Goal: Task Accomplishment & Management: Complete application form

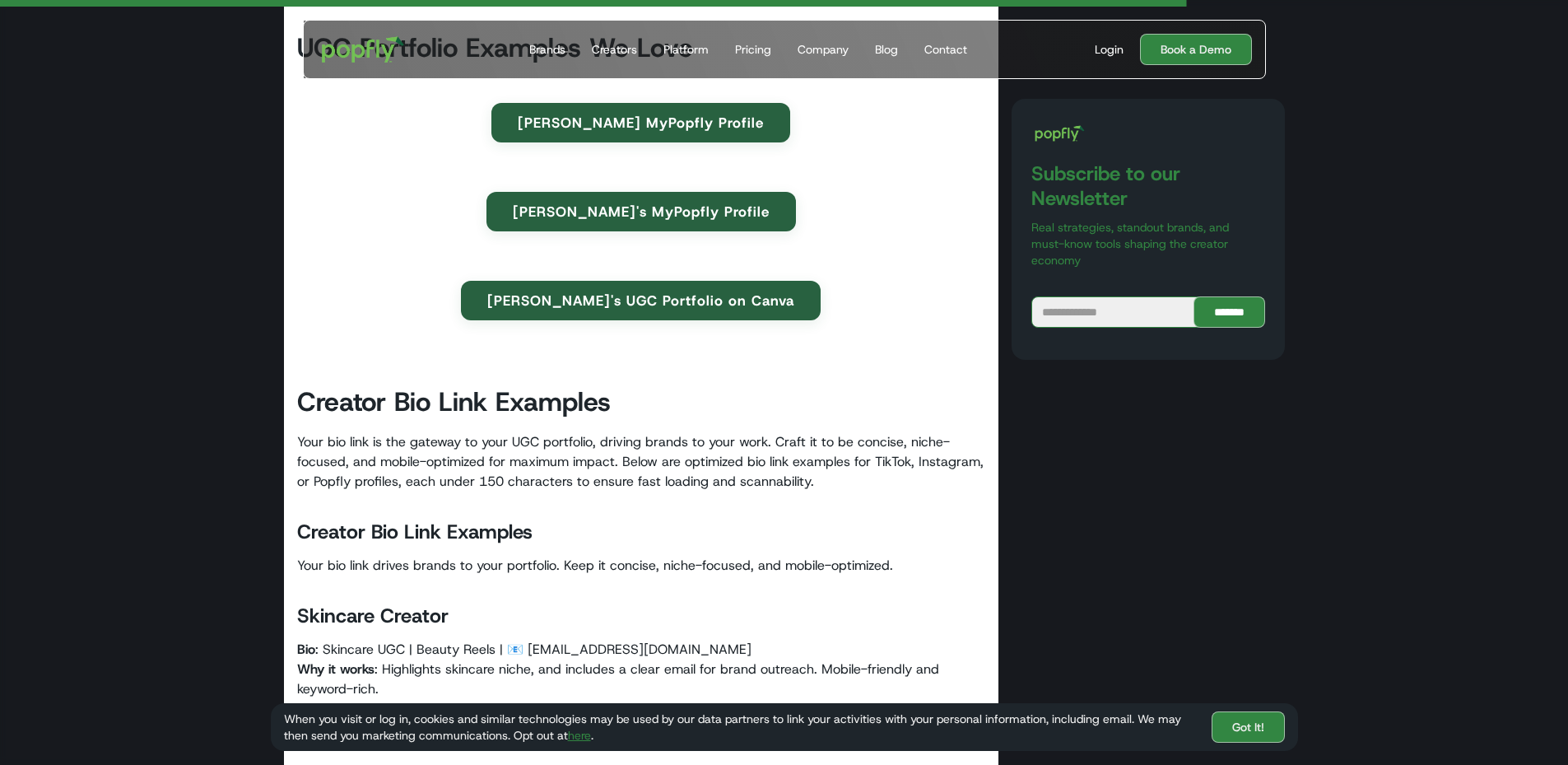
scroll to position [5270, 0]
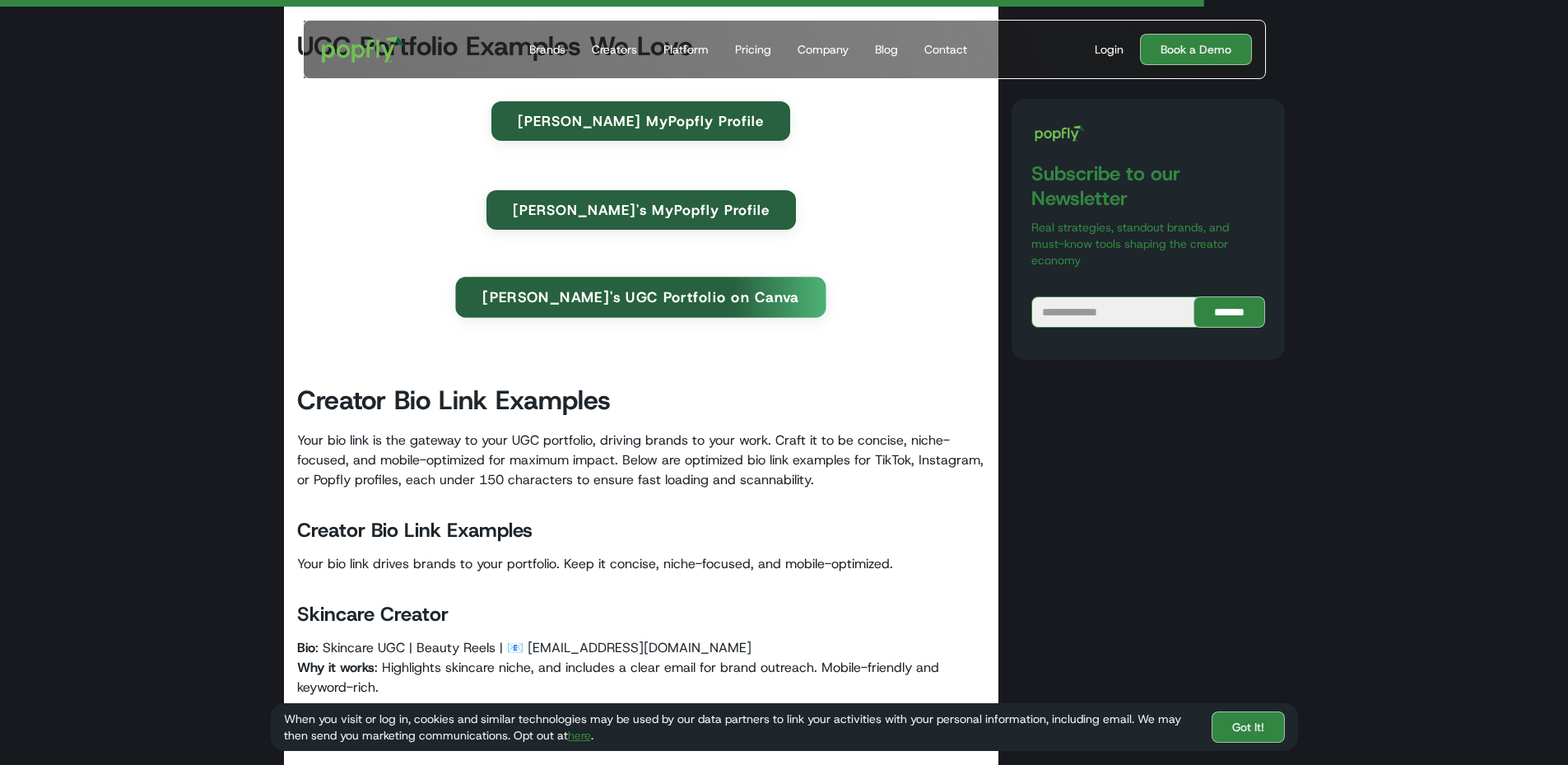
click at [587, 297] on link "[PERSON_NAME]'s UGC Portfolio on Canva" at bounding box center [641, 297] width 371 height 40
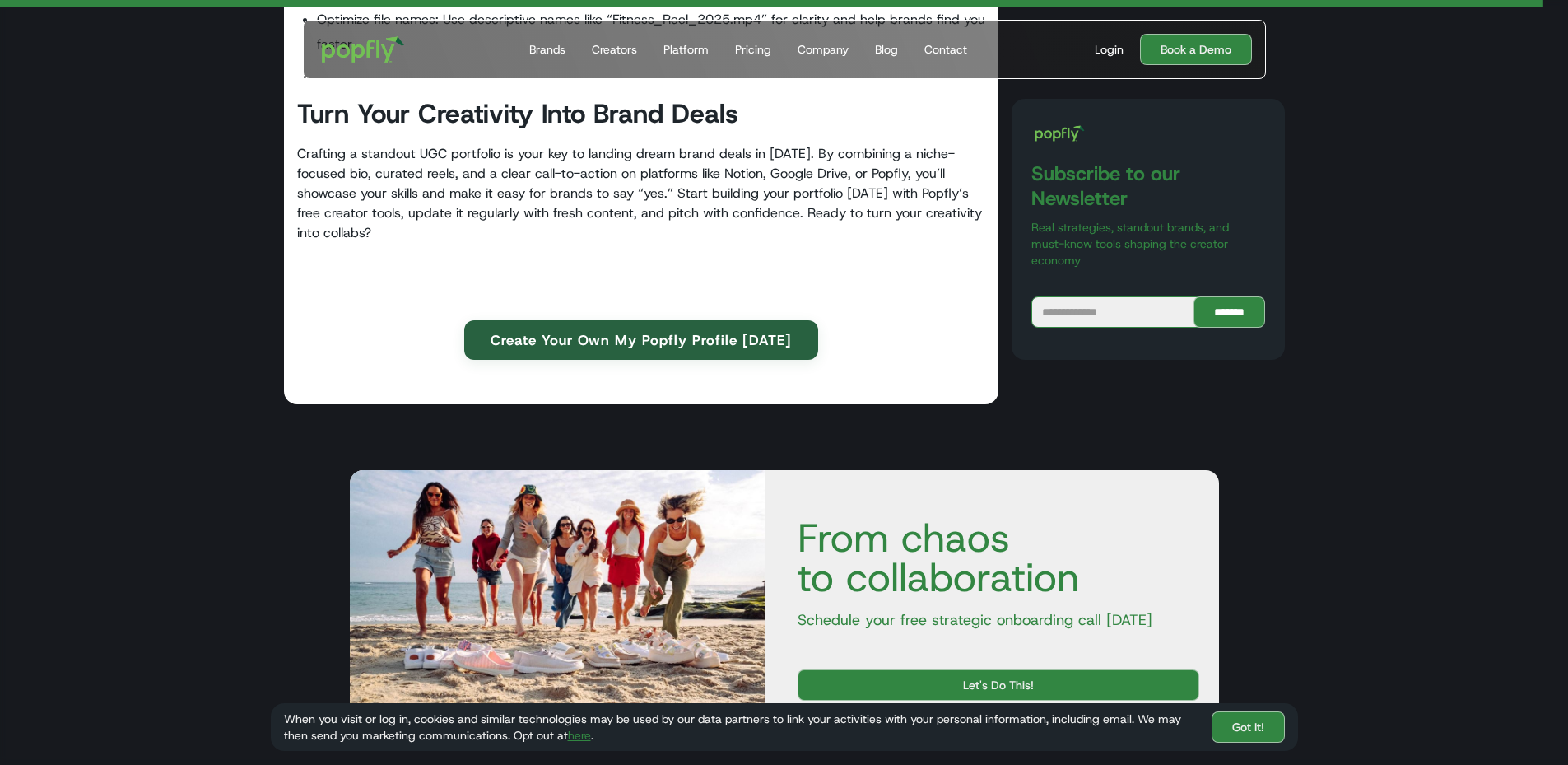
scroll to position [6834, 0]
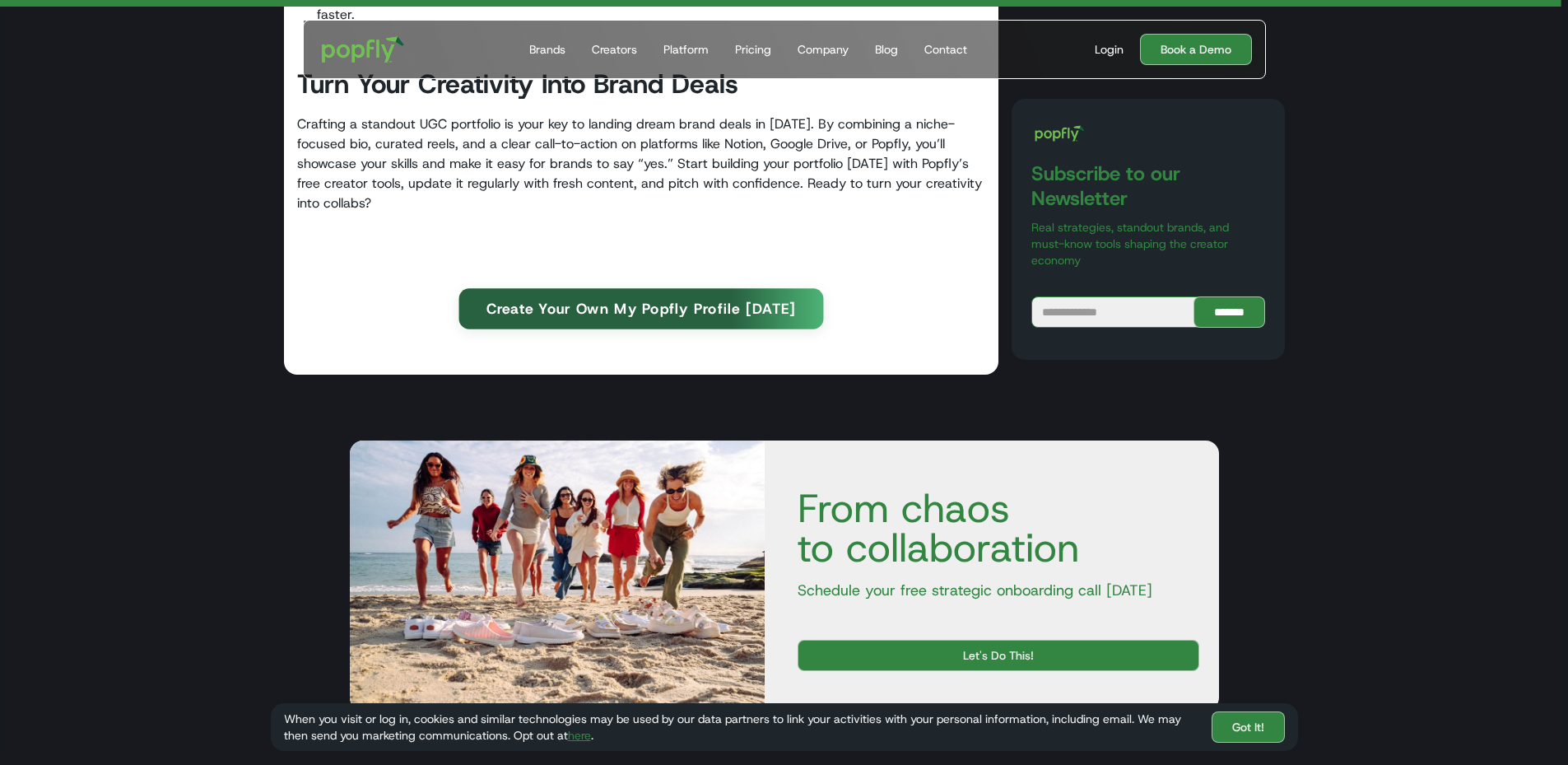
click at [545, 295] on link "Create Your Own My Popfly Profile Today" at bounding box center [640, 308] width 364 height 40
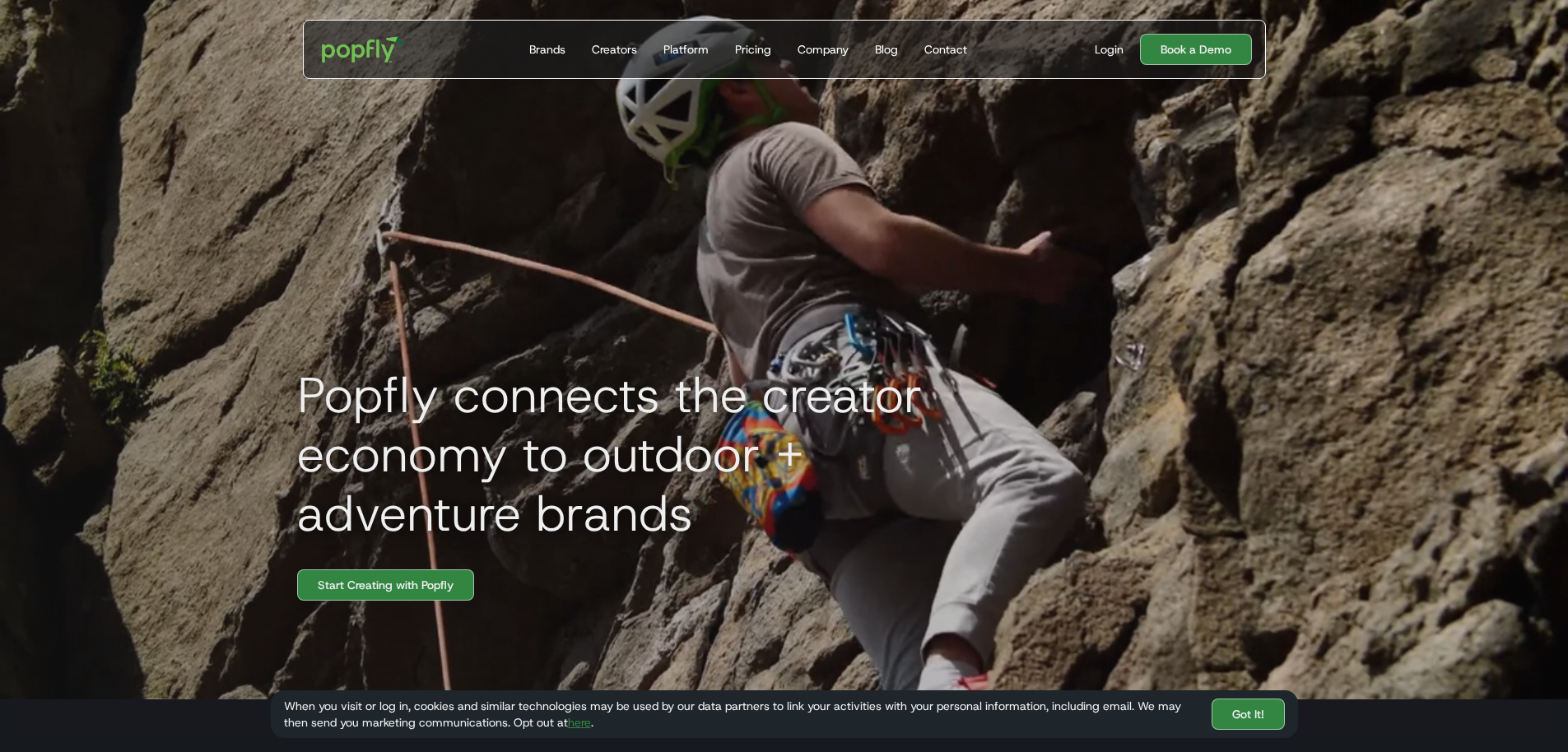
scroll to position [82, 0]
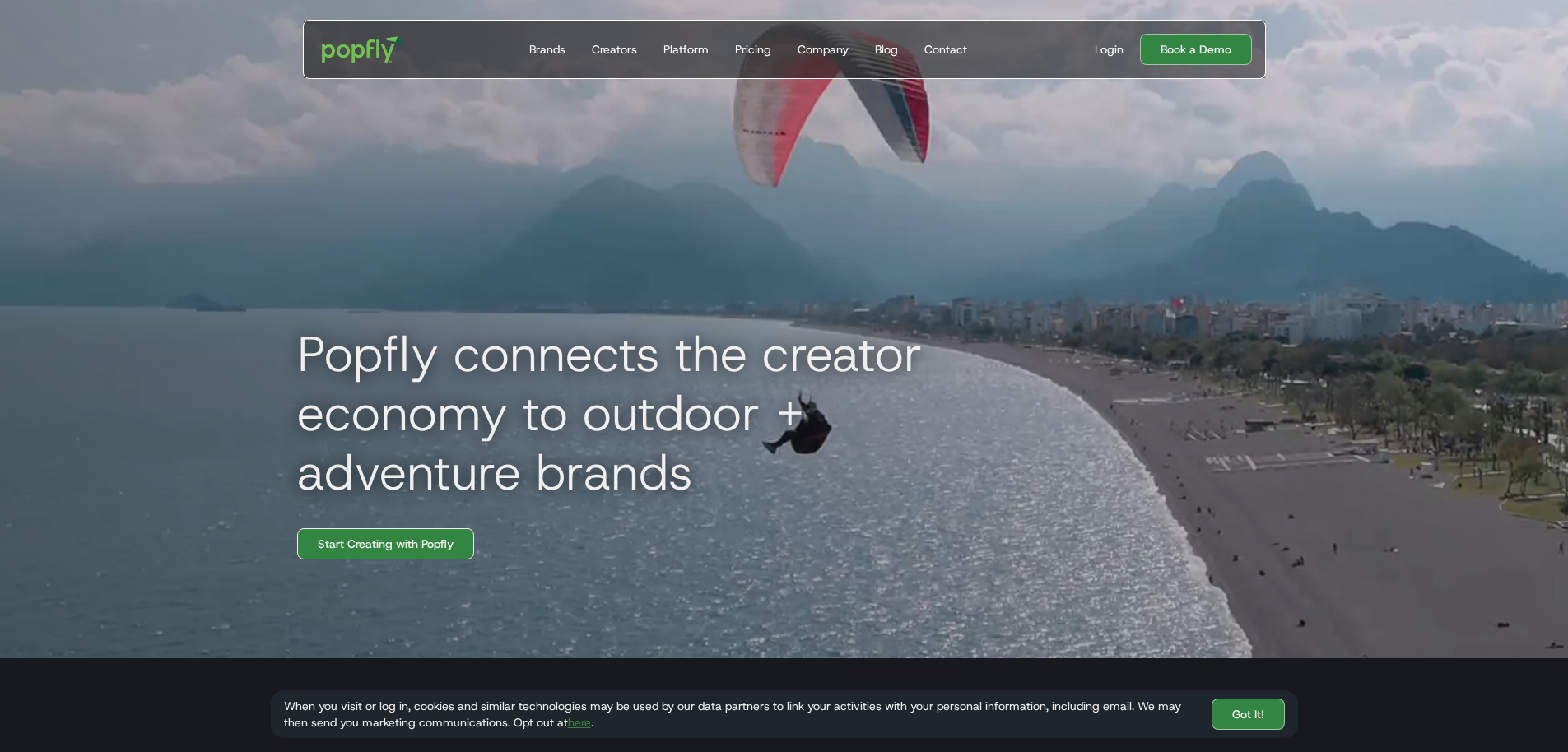
click at [383, 543] on link "Start Creating with Popfly" at bounding box center [386, 543] width 177 height 31
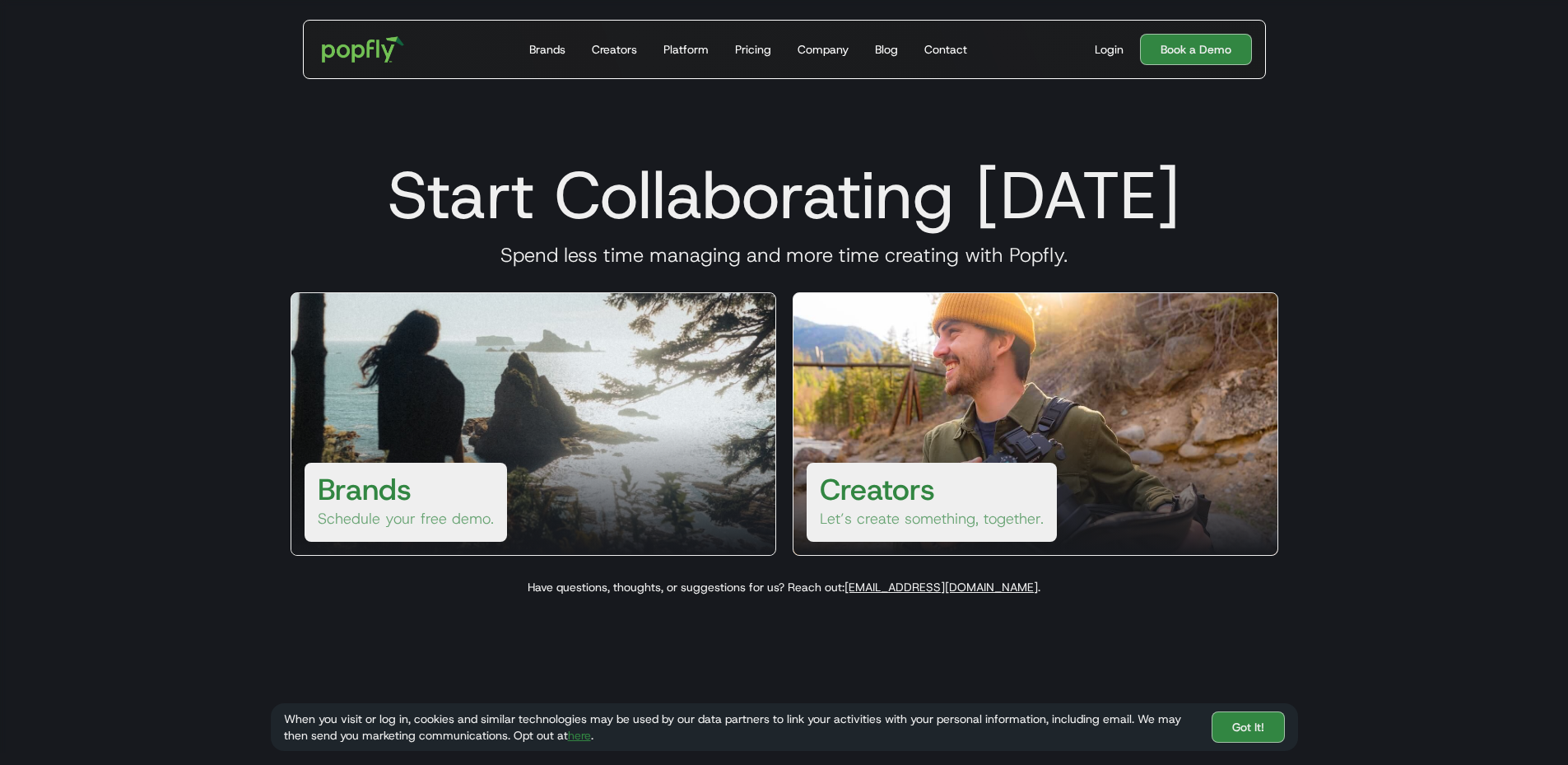
click at [936, 464] on link "Creators Let’s create something, together." at bounding box center [1035, 424] width 485 height 263
